Goal: Transaction & Acquisition: Purchase product/service

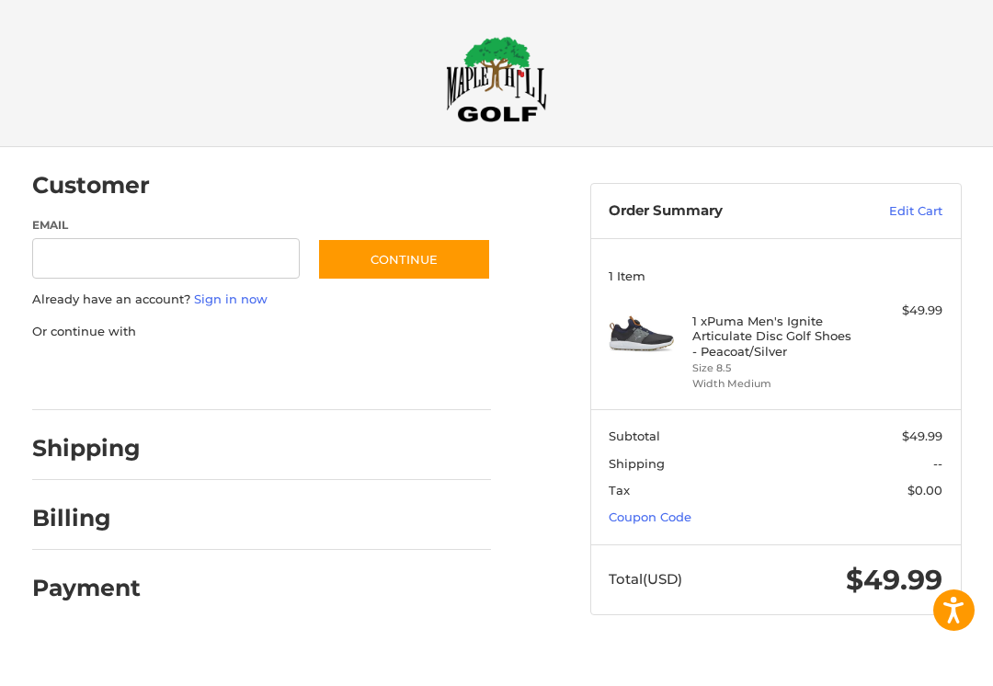
click at [673, 520] on link "Coupon Code" at bounding box center [650, 516] width 83 height 15
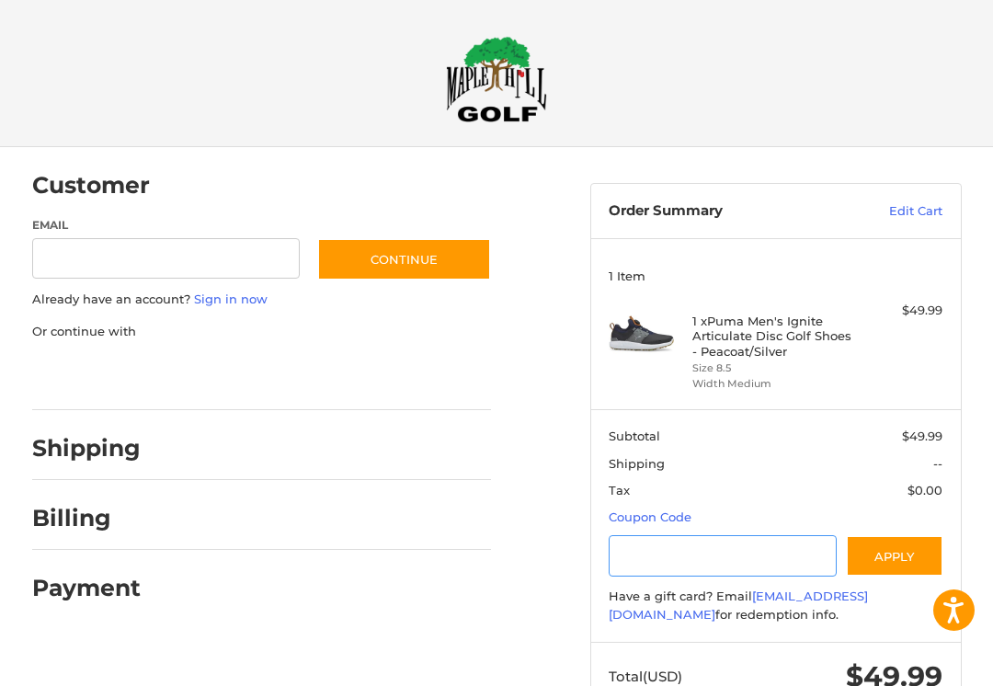
click at [744, 559] on input "Gift Certificate or Coupon Code" at bounding box center [723, 555] width 228 height 41
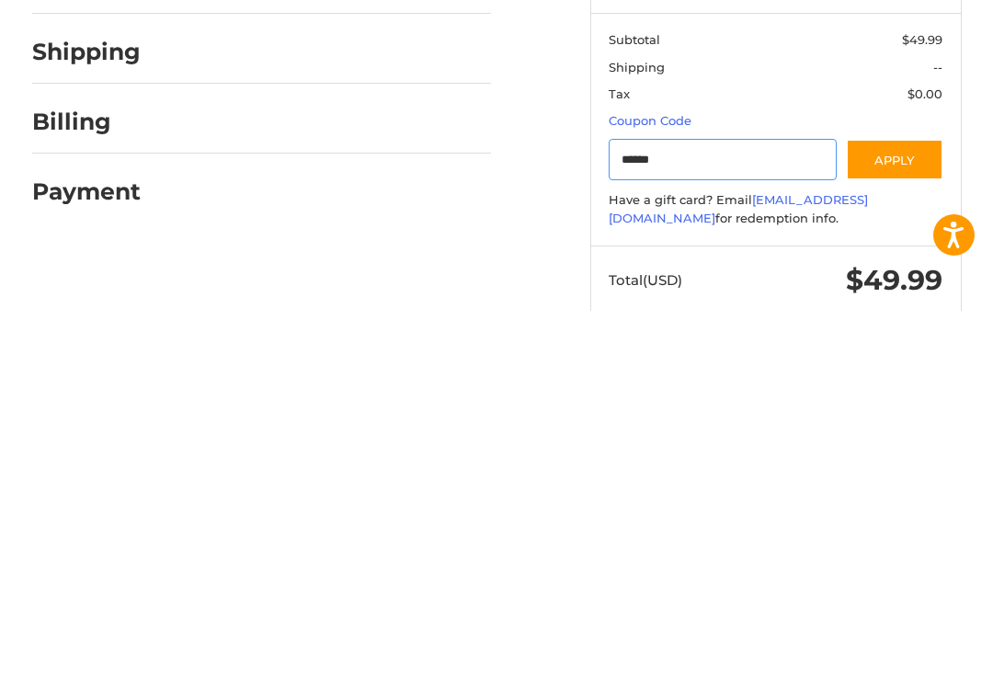
type input "******"
click at [906, 514] on button "Apply" at bounding box center [894, 534] width 97 height 41
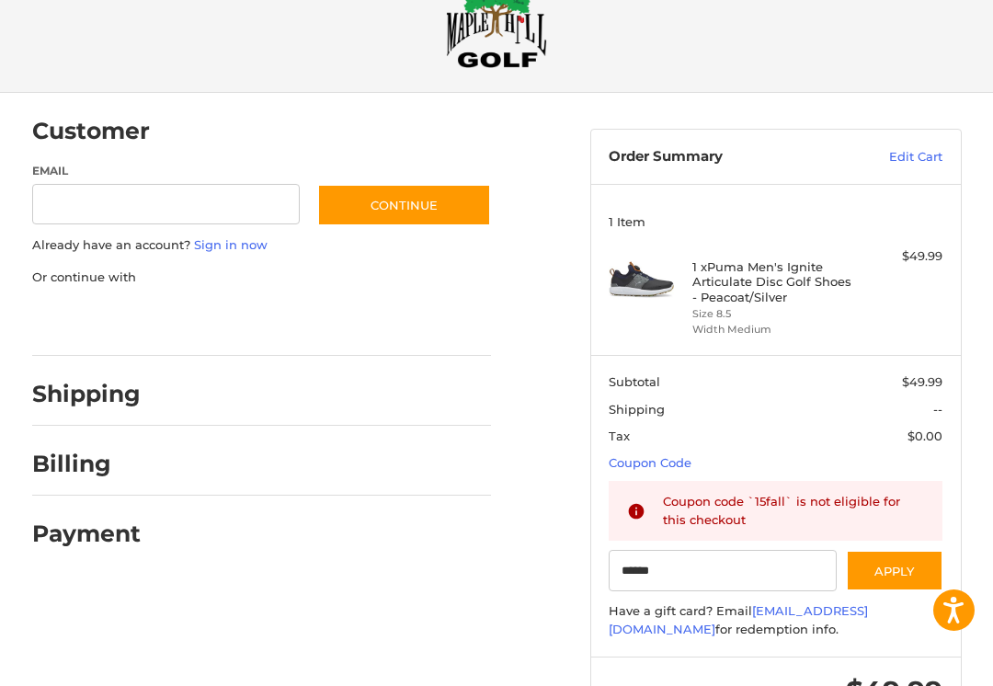
scroll to position [102, 0]
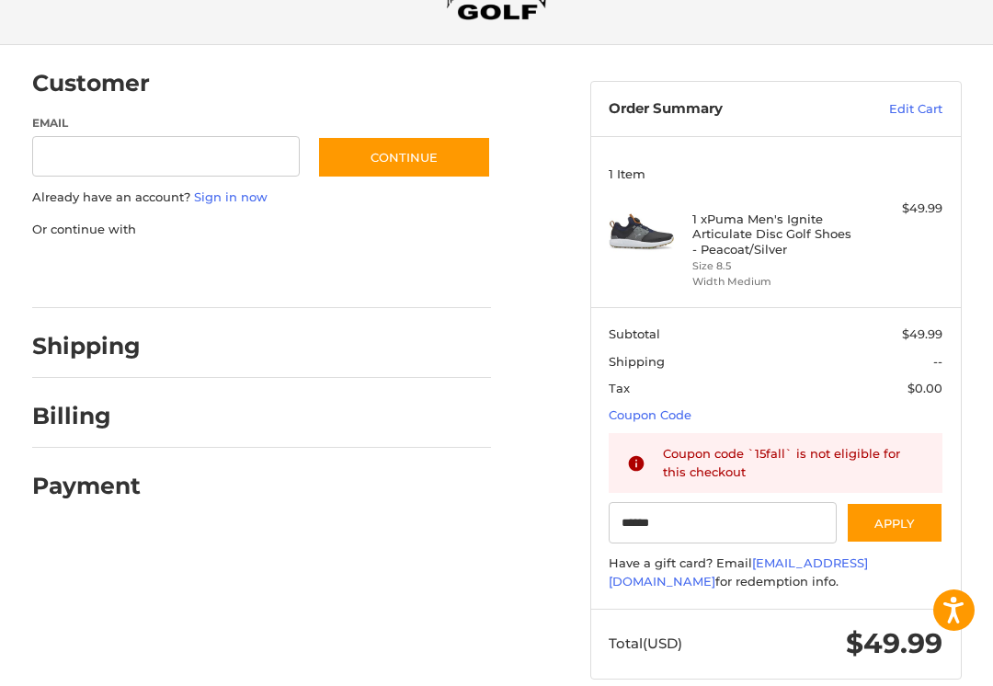
click at [122, 351] on h2 "Shipping" at bounding box center [86, 346] width 108 height 28
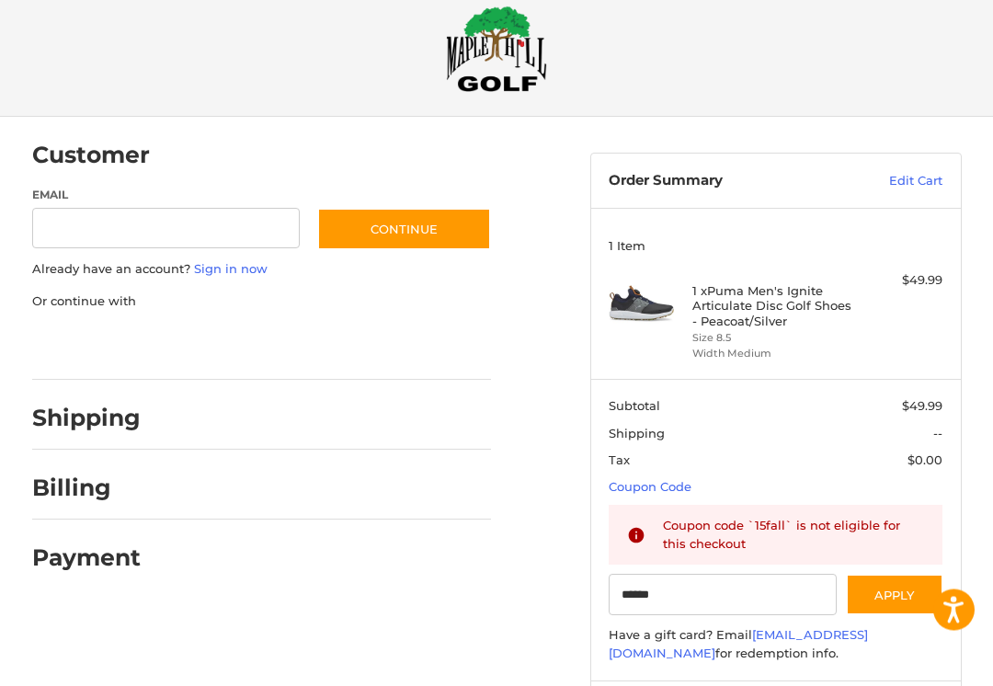
scroll to position [0, 0]
